Goal: Task Accomplishment & Management: Manage account settings

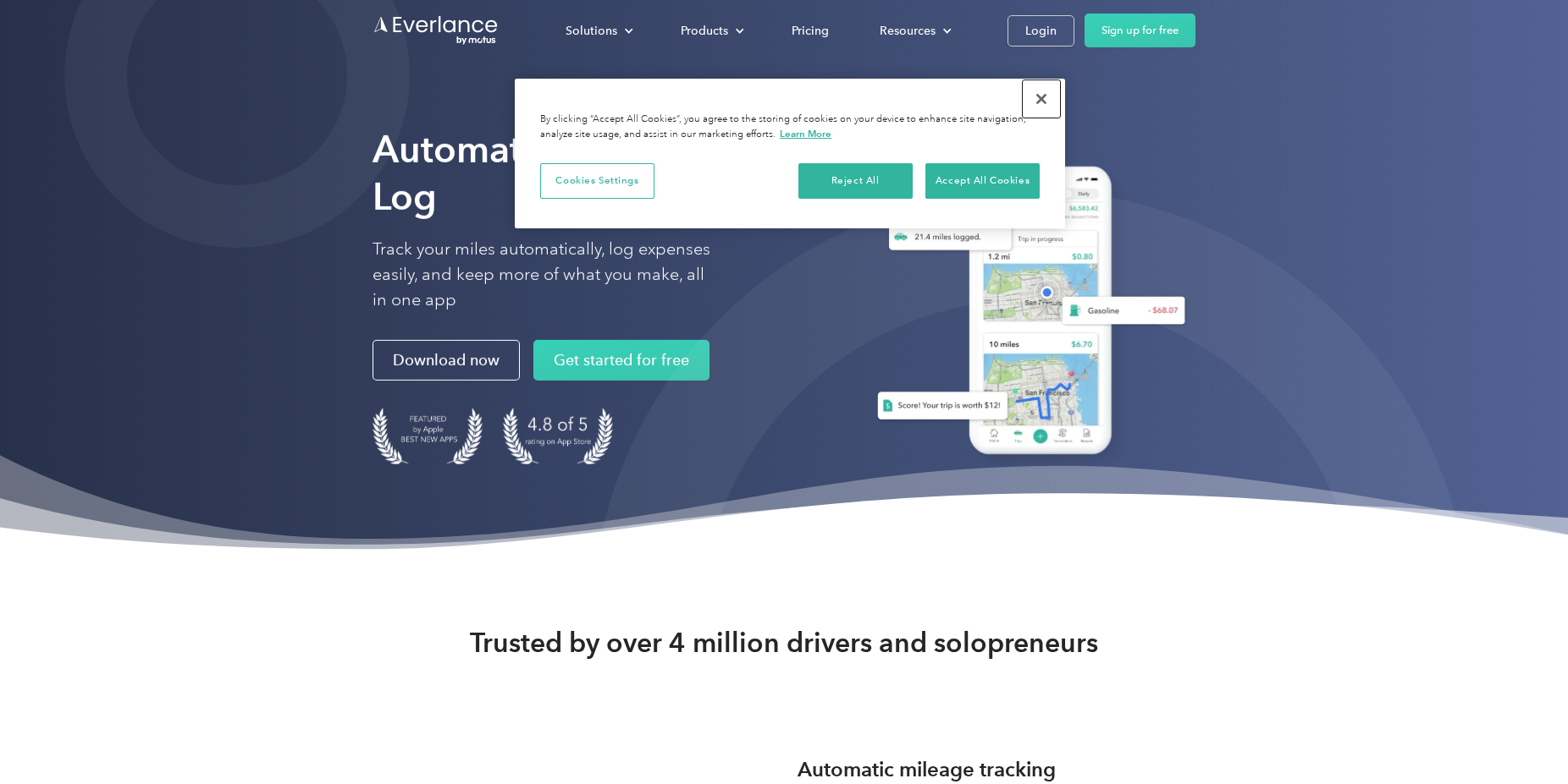
click at [1035, 94] on button "Close" at bounding box center [1041, 98] width 37 height 37
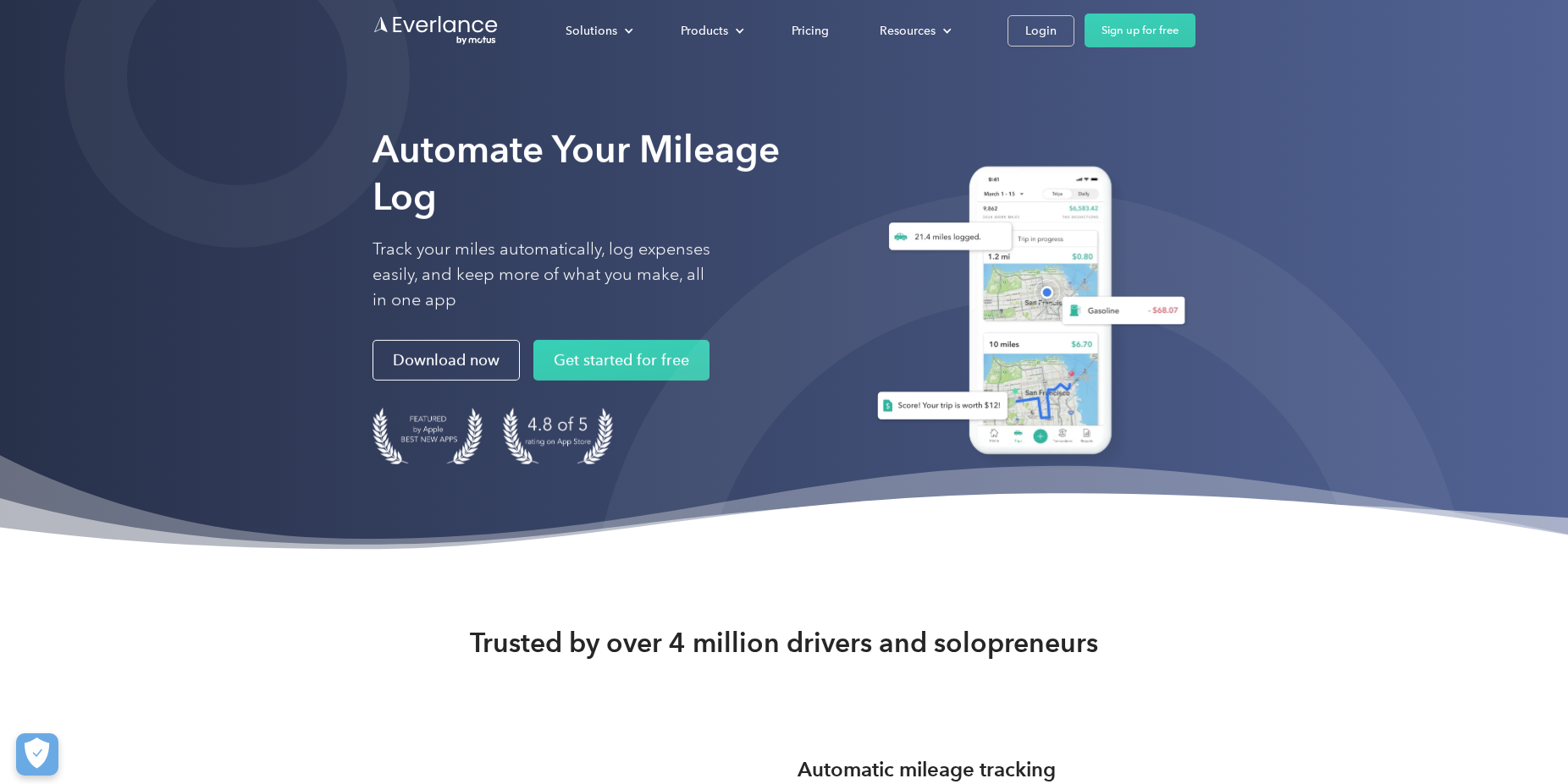
drag, startPoint x: 1056, startPoint y: 38, endPoint x: 1031, endPoint y: 68, distance: 39.1
click at [1056, 36] on div "Login" at bounding box center [1041, 30] width 31 height 21
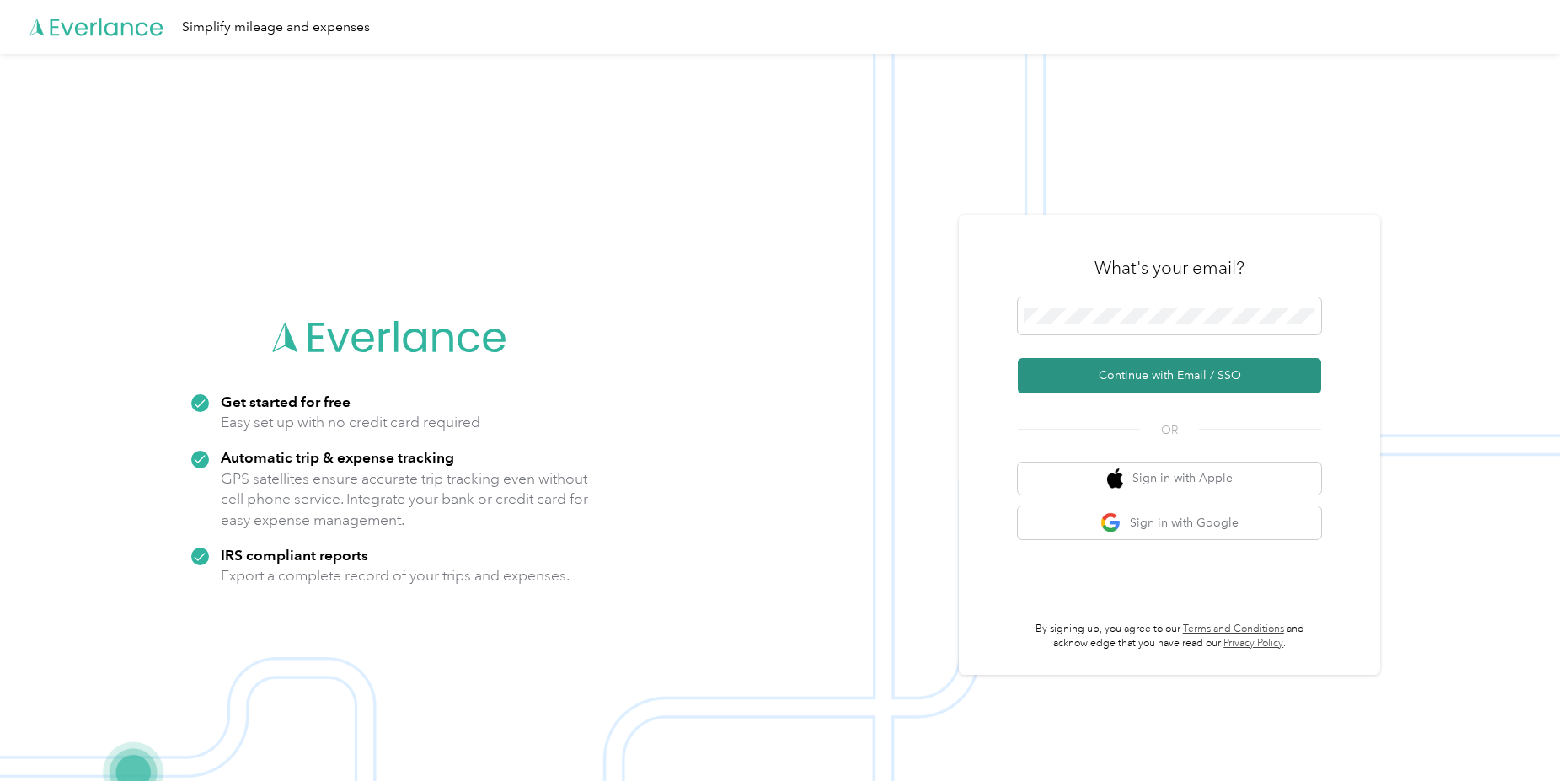
click at [1176, 367] on button "Continue with Email / SSO" at bounding box center [1169, 376] width 303 height 35
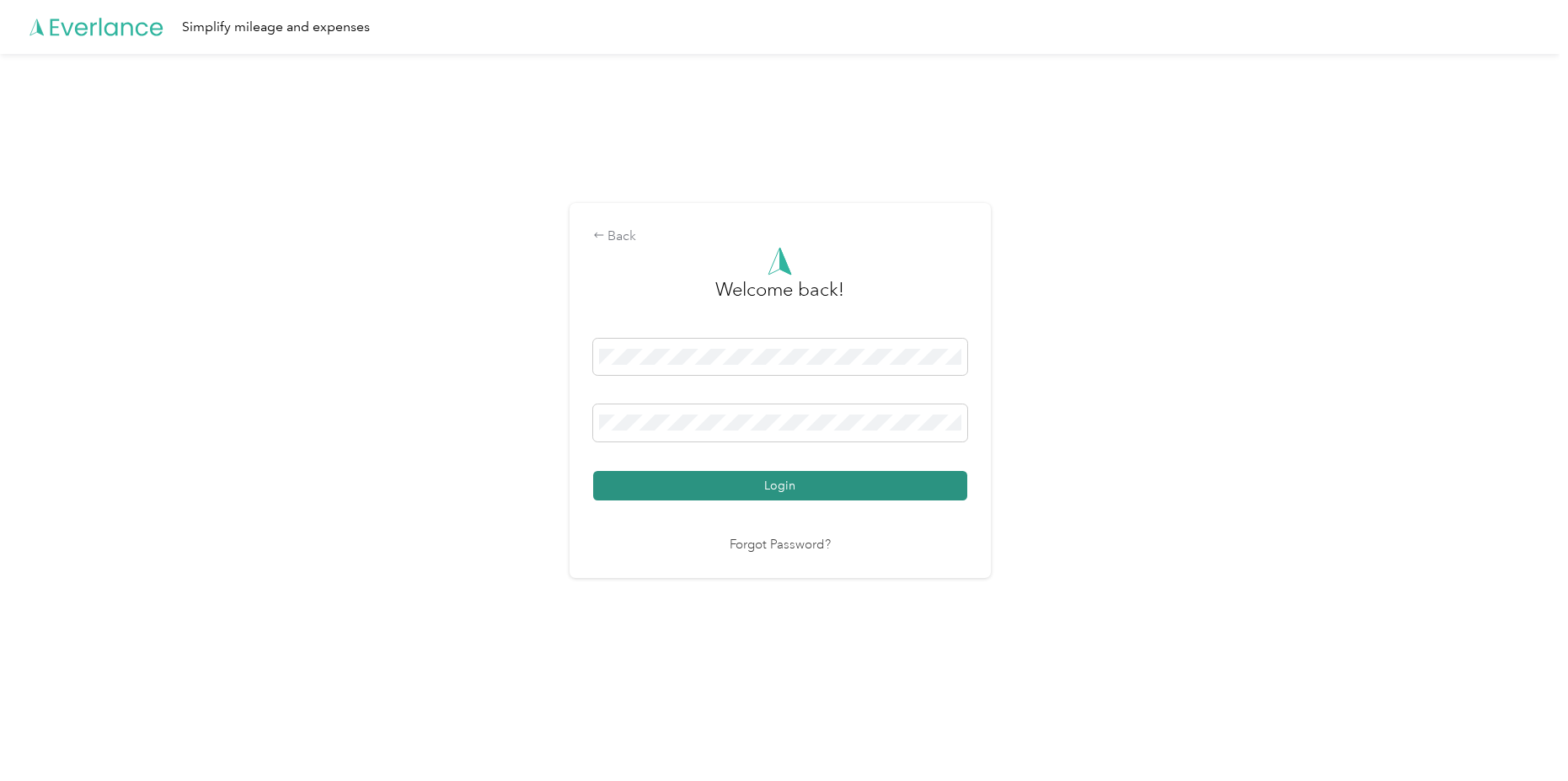
click at [744, 482] on button "Login" at bounding box center [781, 486] width 375 height 30
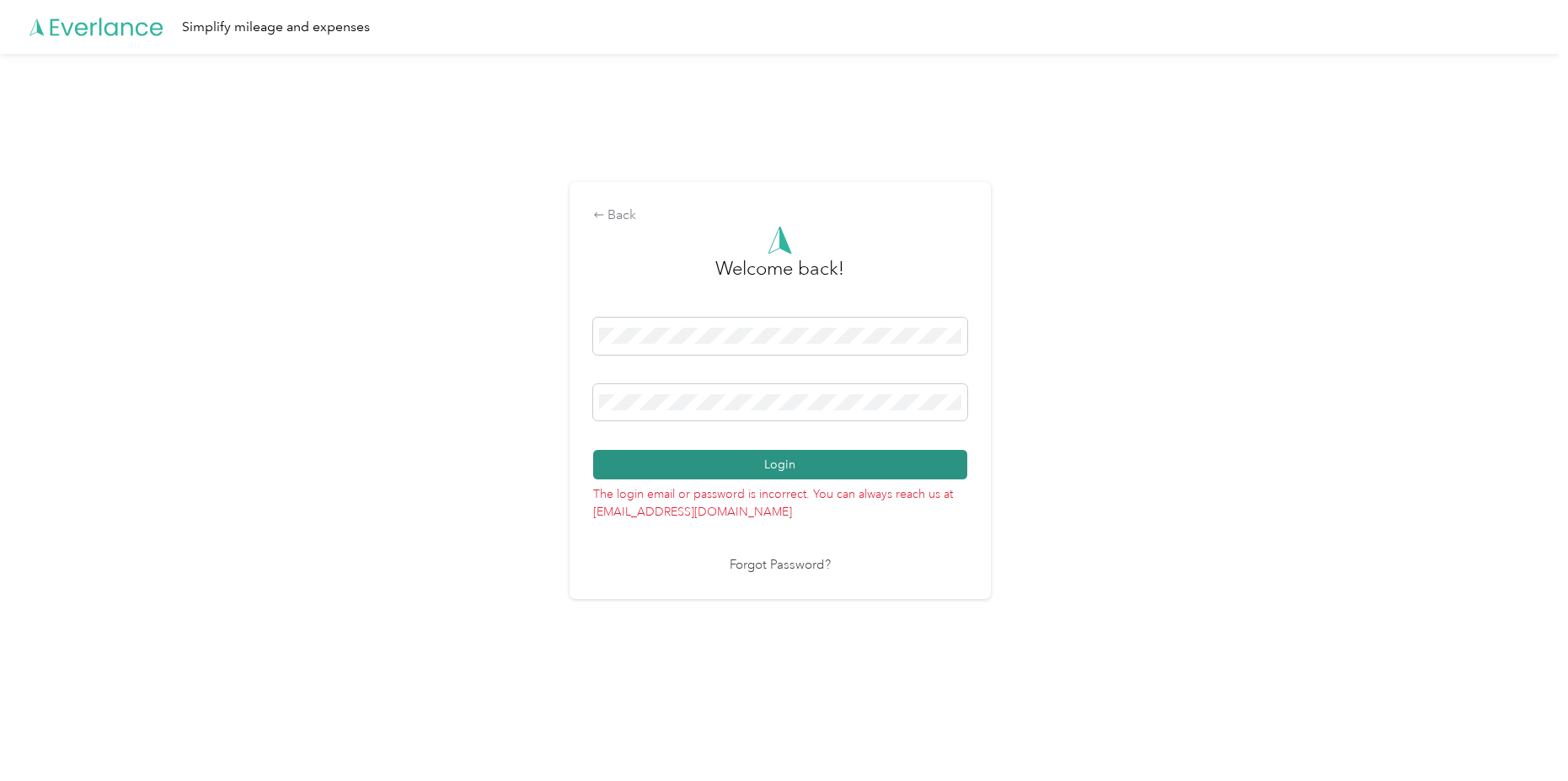
click at [715, 461] on button "Login" at bounding box center [781, 464] width 375 height 30
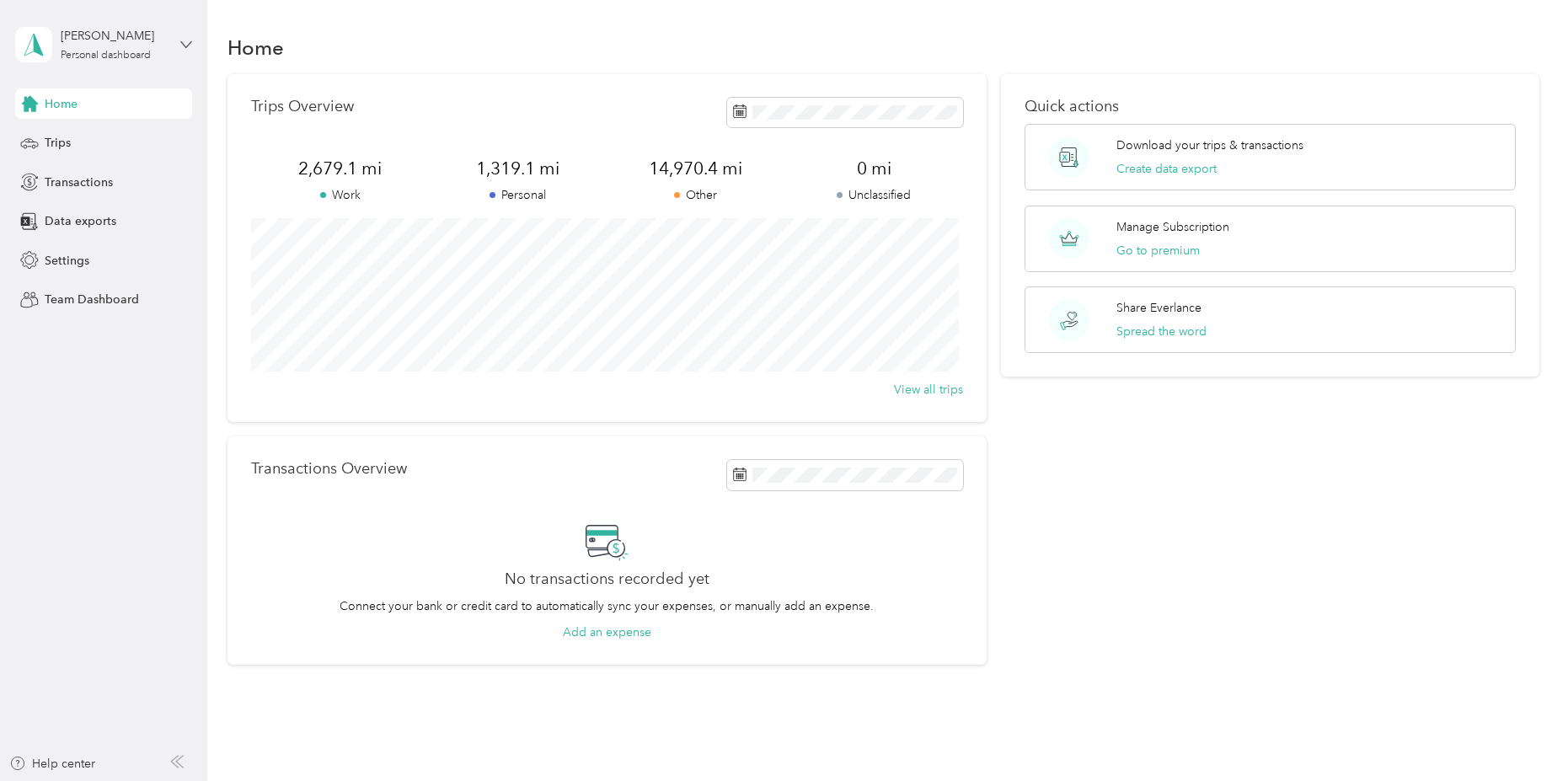
click at [184, 47] on icon at bounding box center [185, 44] width 12 height 12
click at [57, 134] on div "Log out" at bounding box center [62, 138] width 65 height 18
